Goal: Task Accomplishment & Management: Manage account settings

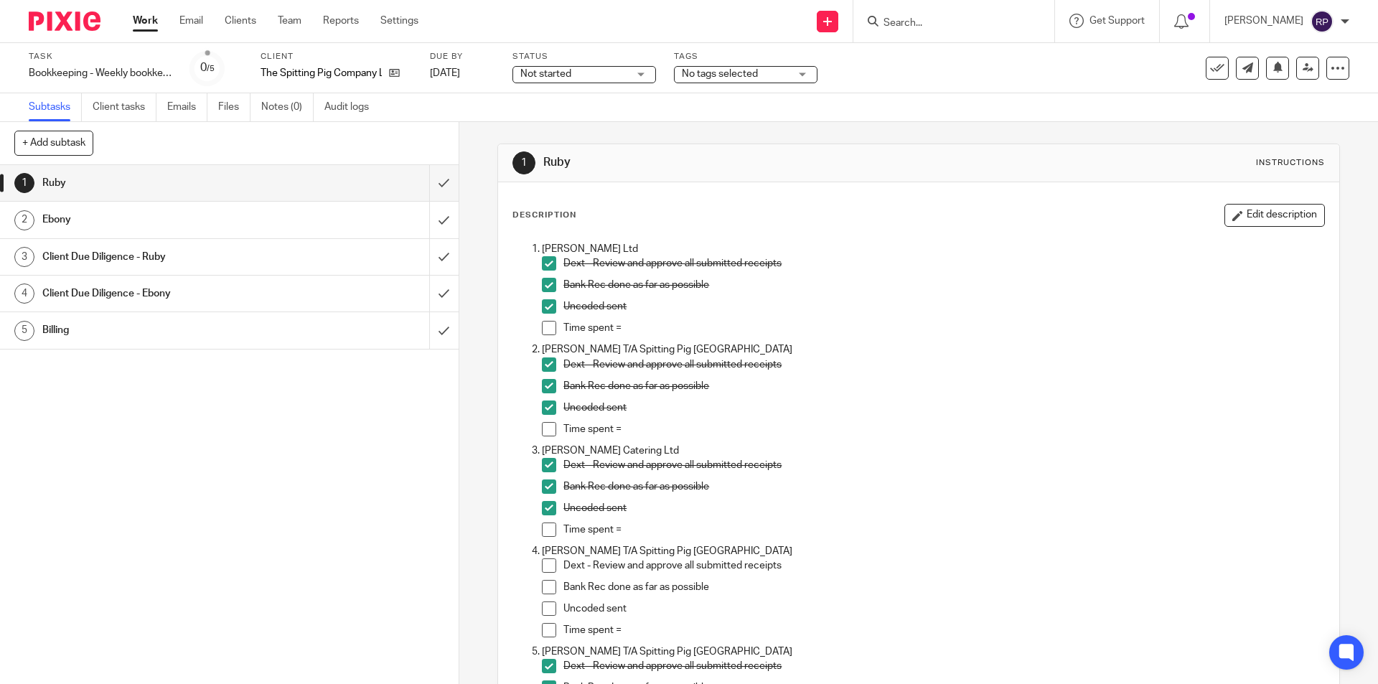
scroll to position [2103, 0]
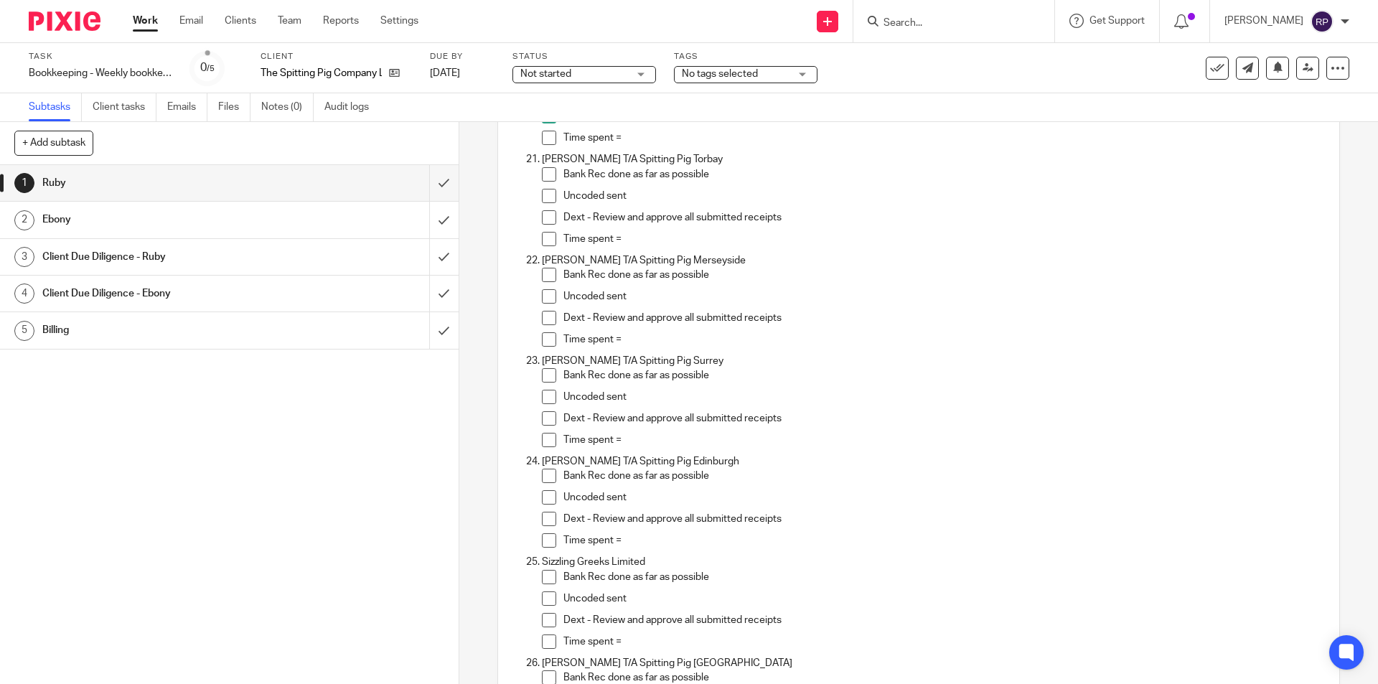
click at [815, 286] on div "Bank Rec done as far as possible" at bounding box center [943, 279] width 760 height 22
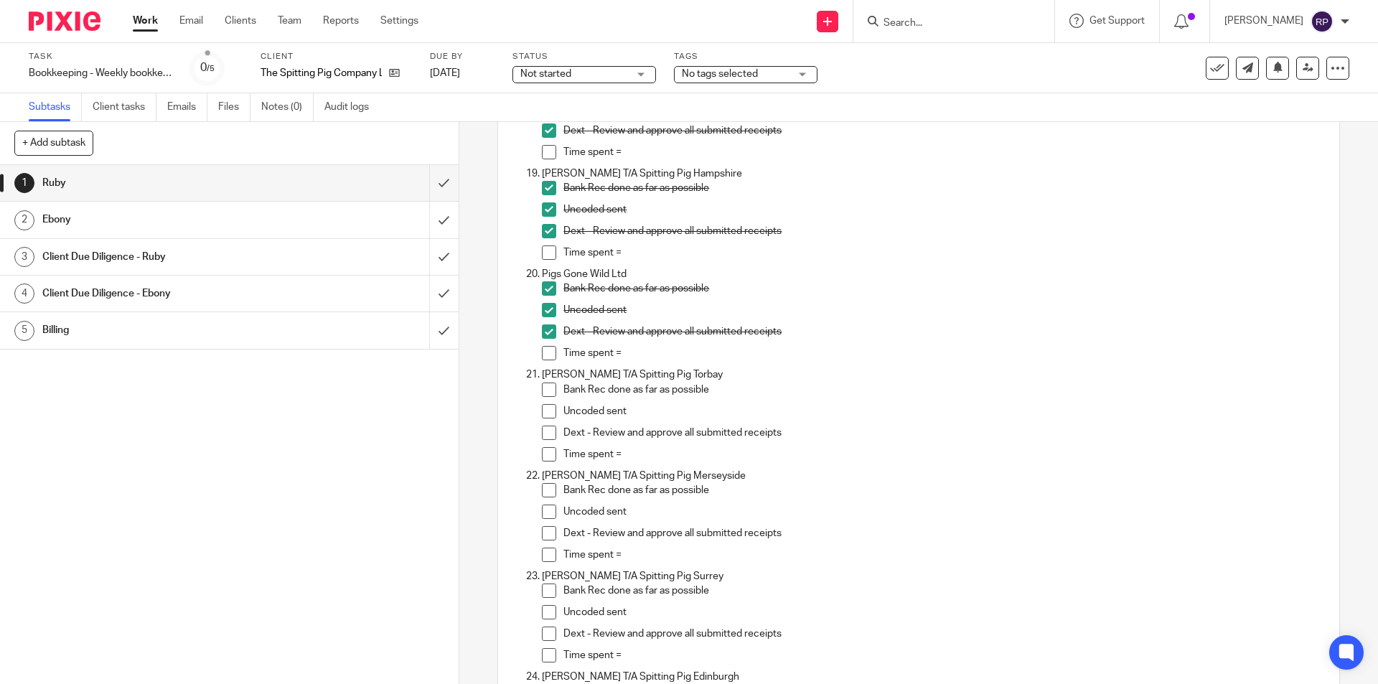
scroll to position [1959, 0]
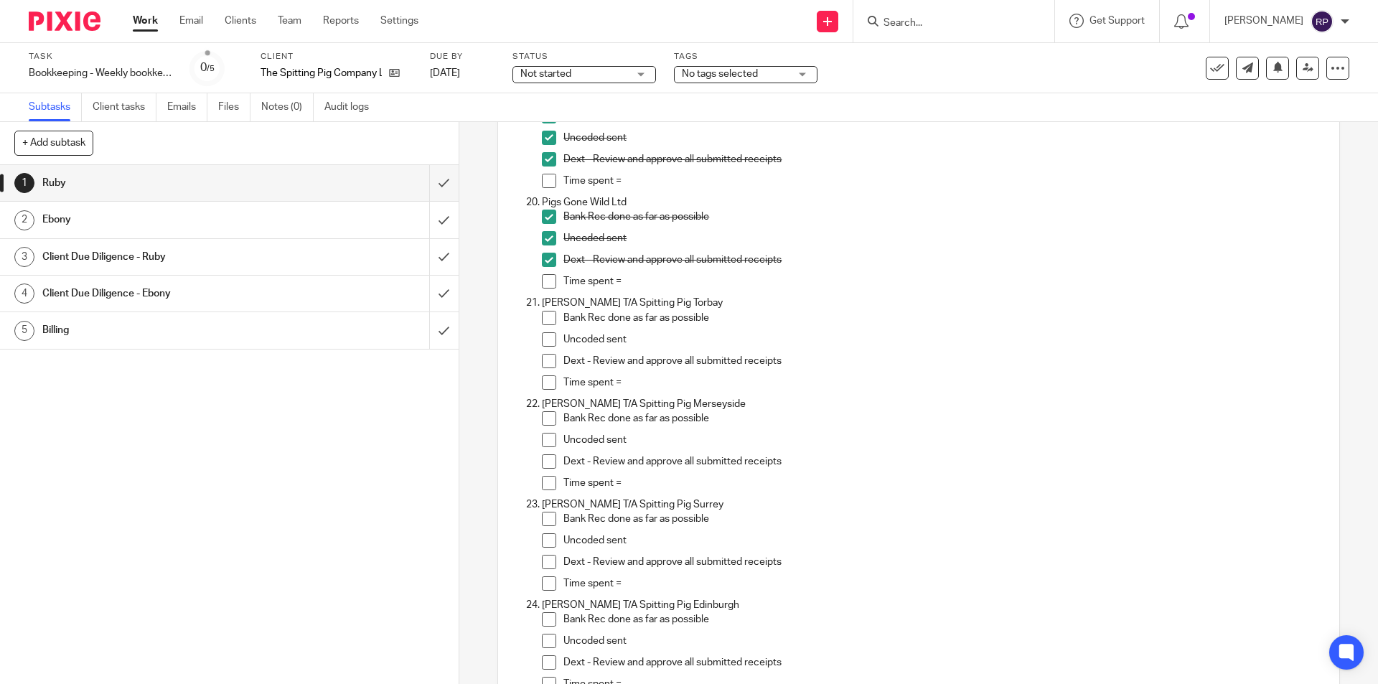
click at [967, 28] on input "Search" at bounding box center [946, 23] width 129 height 13
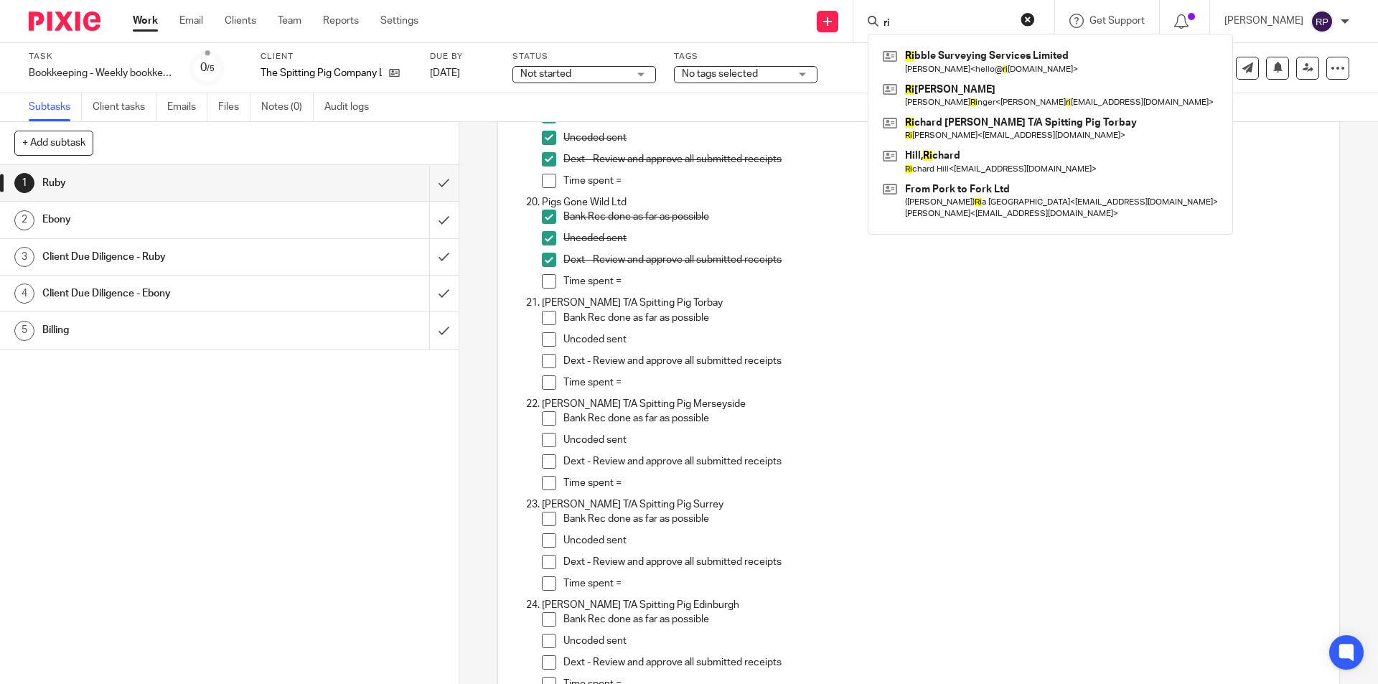
type input "r"
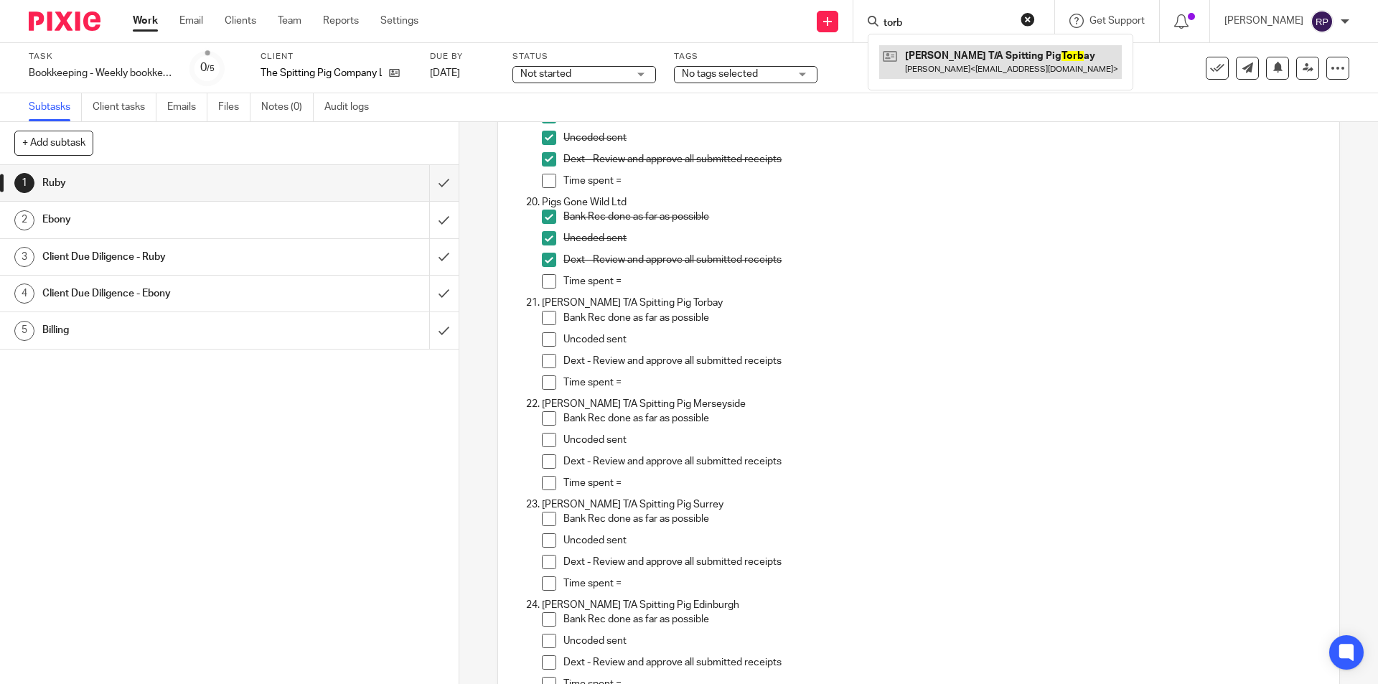
type input "torb"
click at [968, 61] on link at bounding box center [1000, 61] width 243 height 33
click at [543, 318] on span at bounding box center [549, 318] width 14 height 14
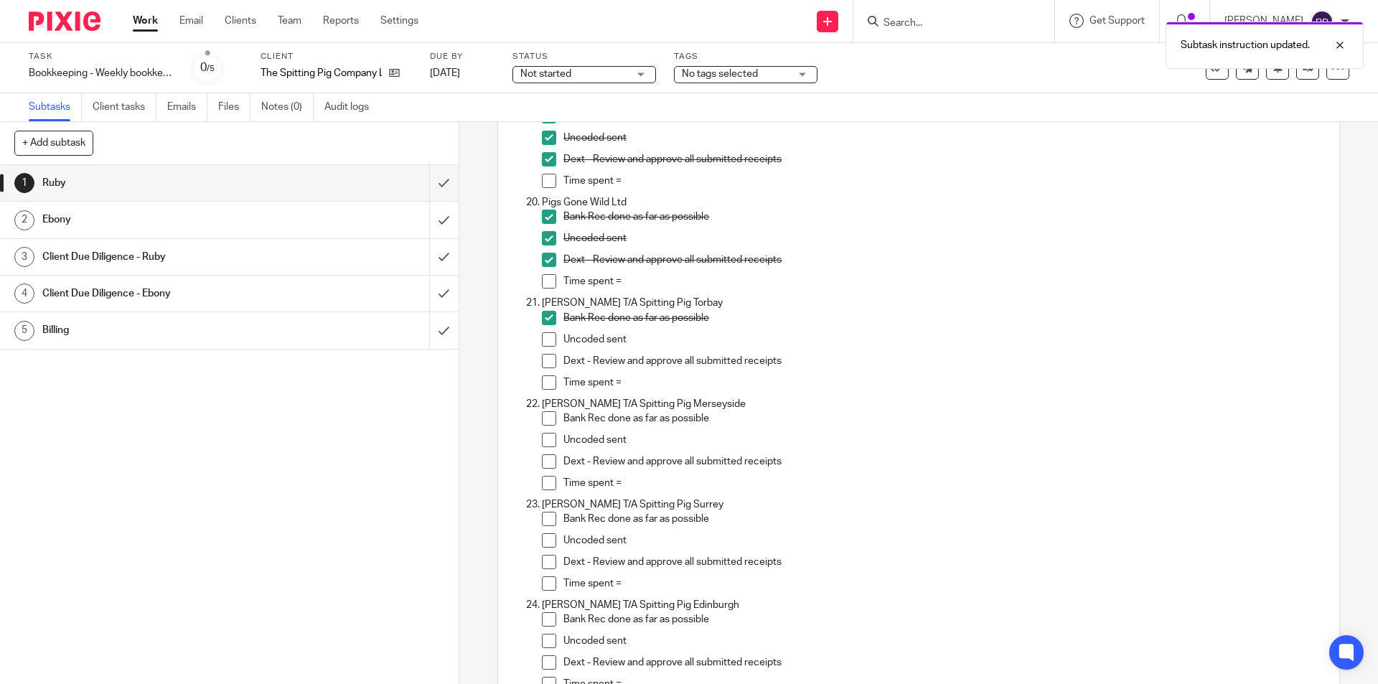
click at [542, 337] on span at bounding box center [549, 339] width 14 height 14
click at [543, 356] on span at bounding box center [549, 361] width 14 height 14
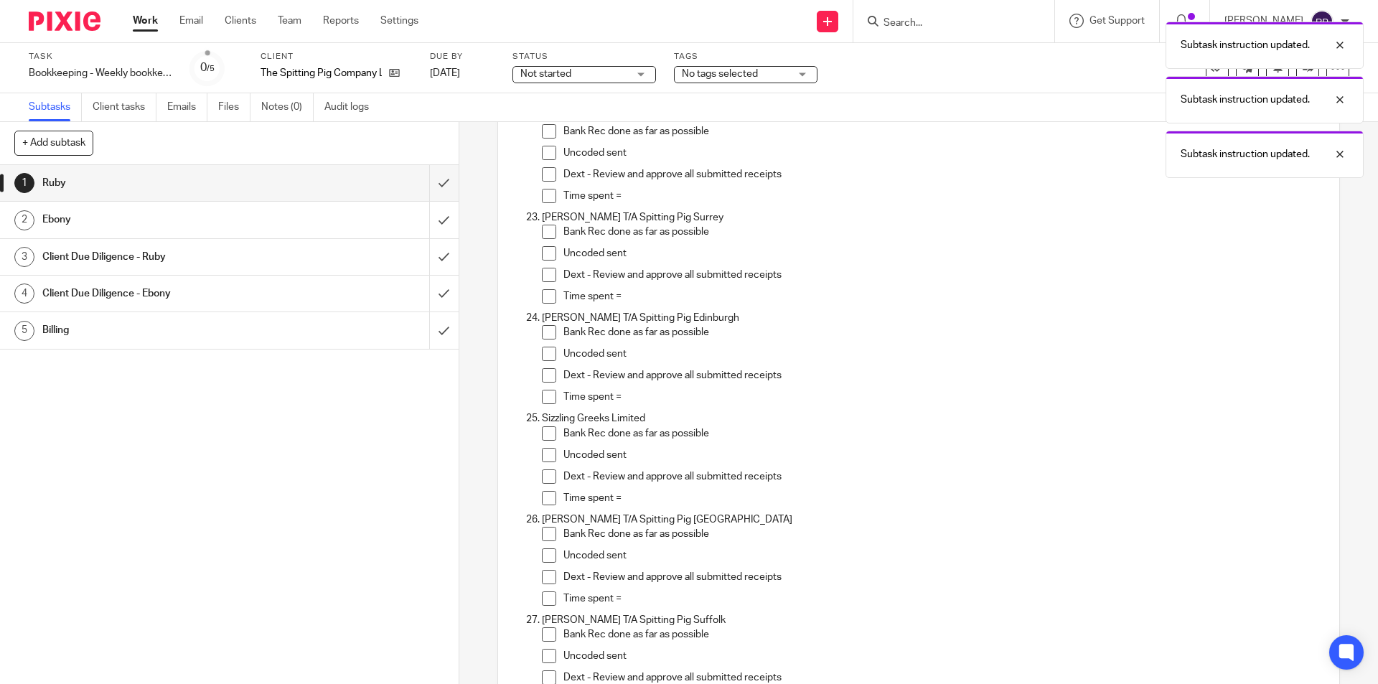
scroll to position [2174, 0]
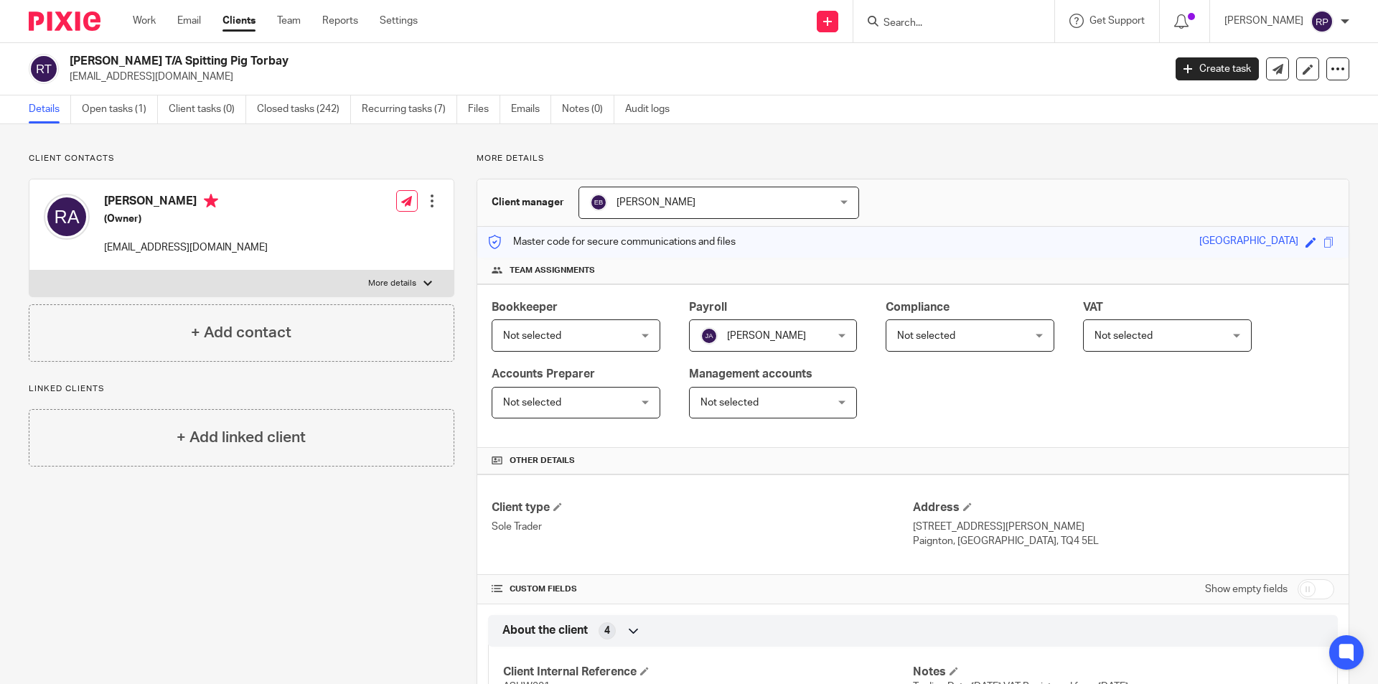
click at [403, 281] on p "More details" at bounding box center [392, 283] width 48 height 11
click at [29, 271] on input "More details" at bounding box center [29, 270] width 1 height 1
checkbox input "true"
